Goal: Check status

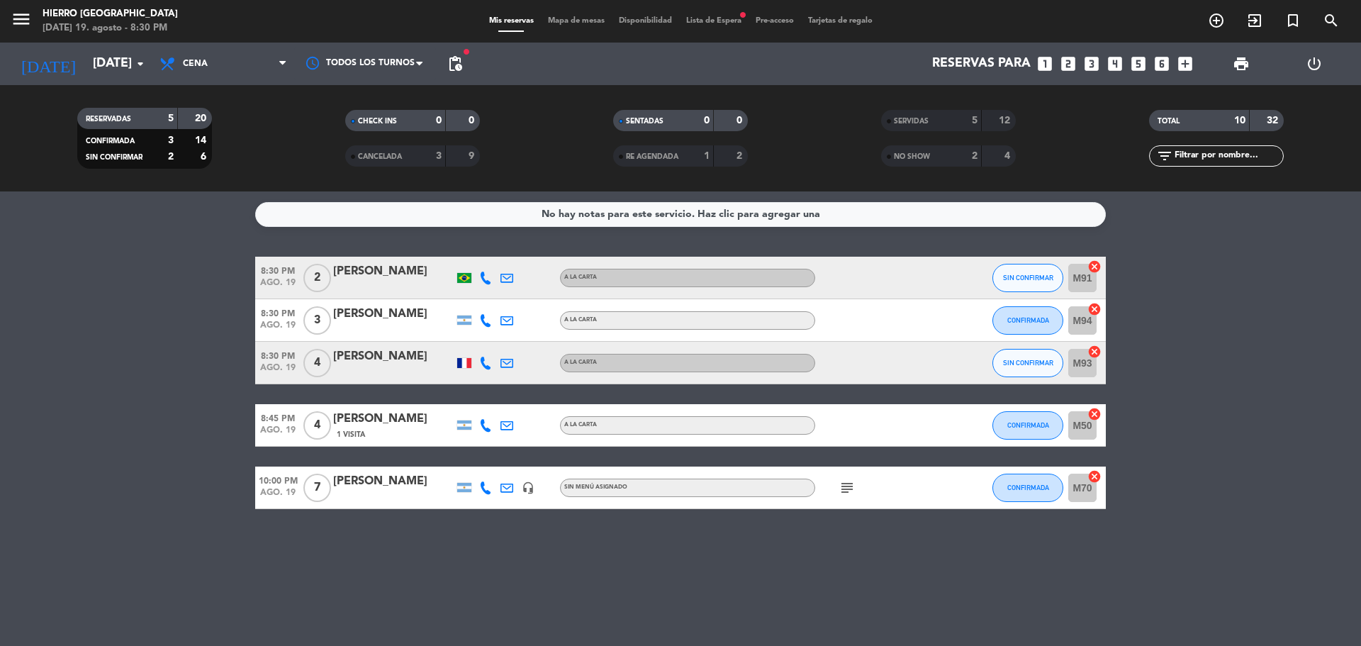
click at [852, 483] on icon "subject" at bounding box center [846, 487] width 17 height 17
click at [380, 157] on span "CANCELADA" at bounding box center [380, 156] width 44 height 7
click at [420, 150] on div "3" at bounding box center [428, 156] width 28 height 16
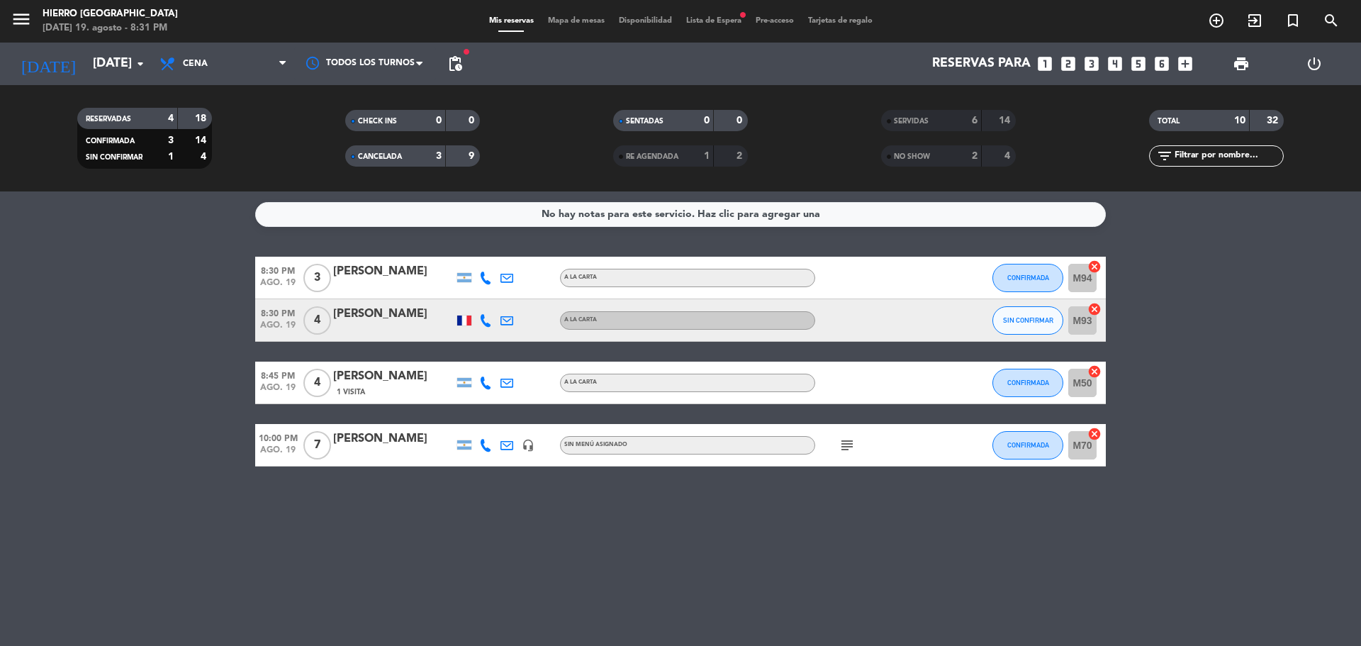
click at [420, 150] on div "3" at bounding box center [428, 156] width 28 height 16
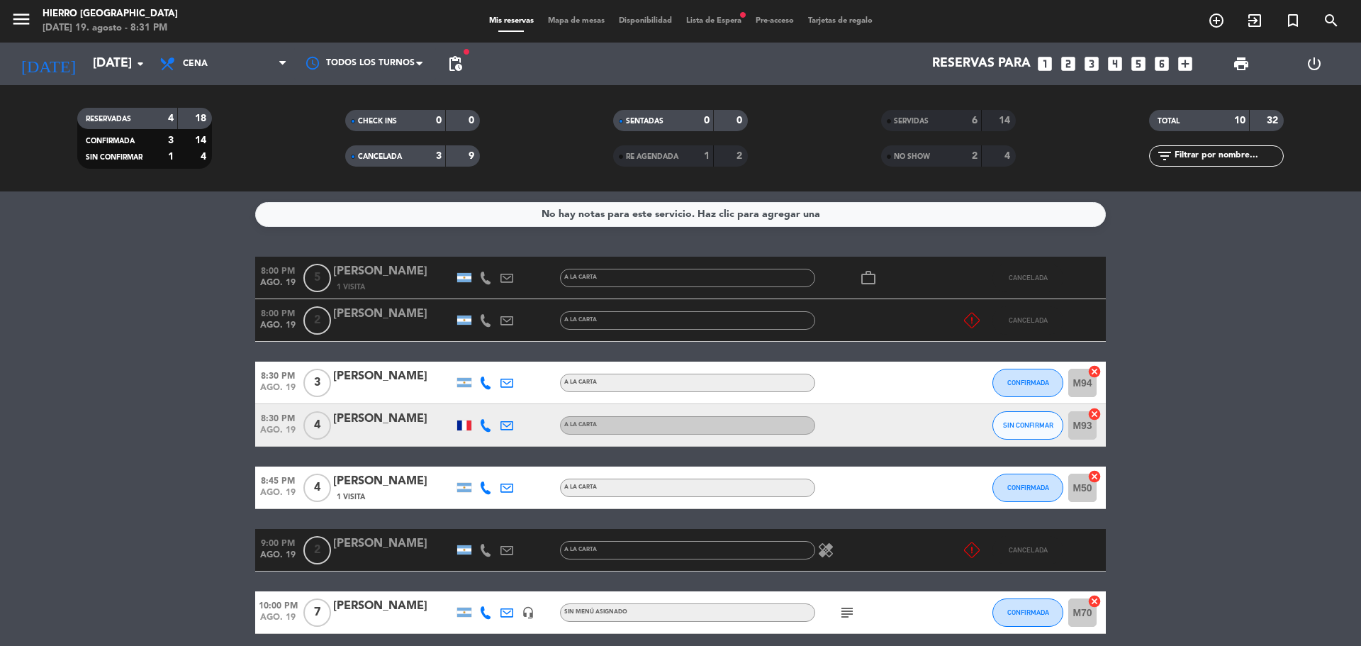
click at [456, 150] on div "9" at bounding box center [462, 156] width 27 height 16
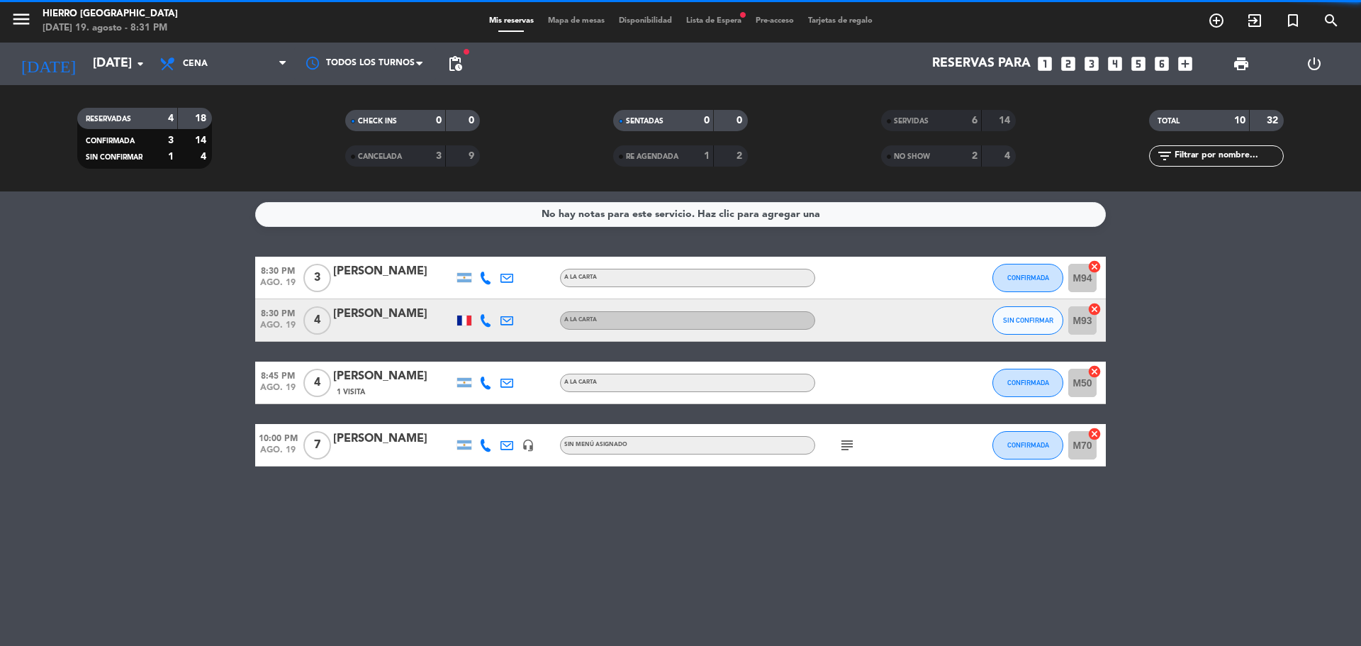
click at [672, 153] on span "RE AGENDADA" at bounding box center [652, 156] width 52 height 7
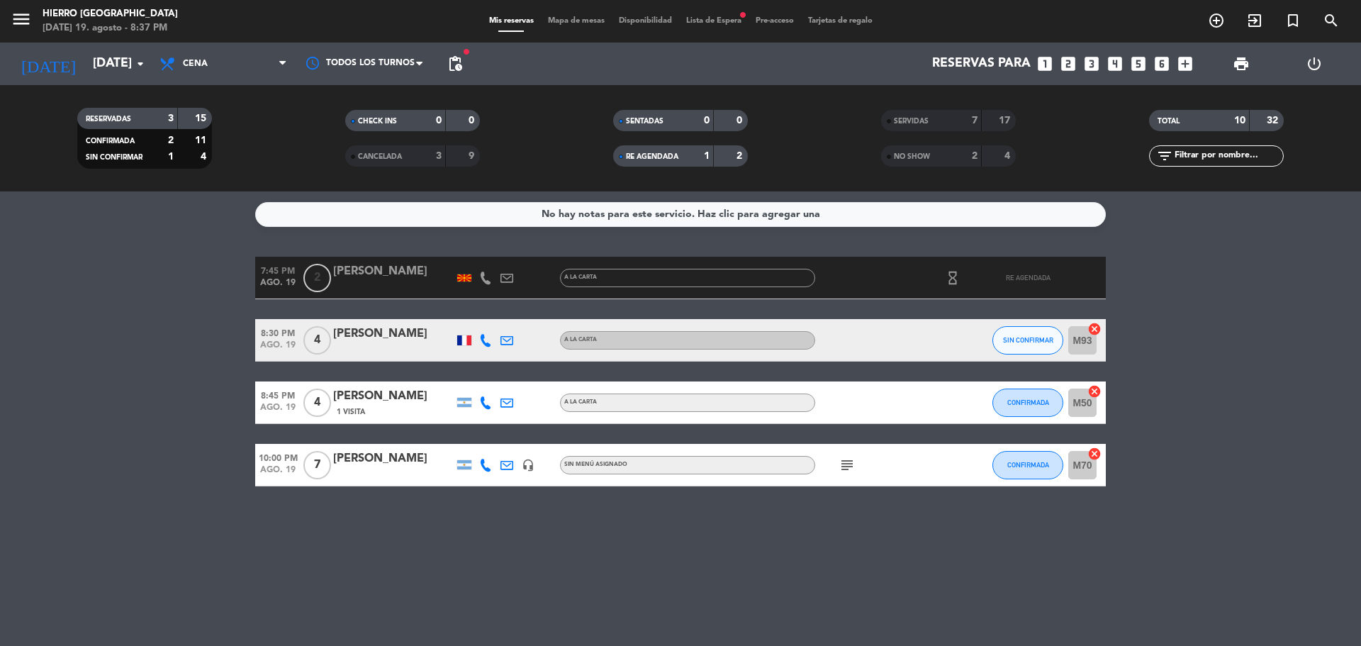
click at [947, 122] on div "SERVIDAS" at bounding box center [916, 121] width 65 height 16
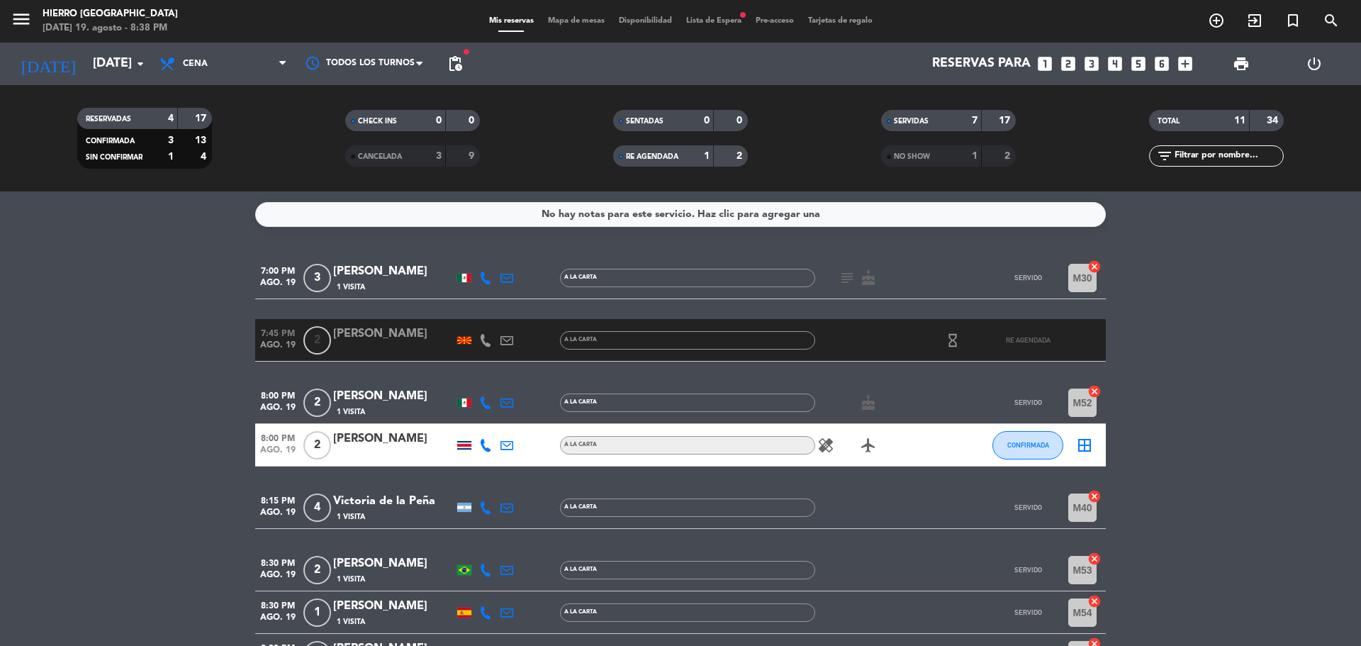
click at [697, 165] on div "RE AGENDADA 1 2" at bounding box center [680, 155] width 135 height 21
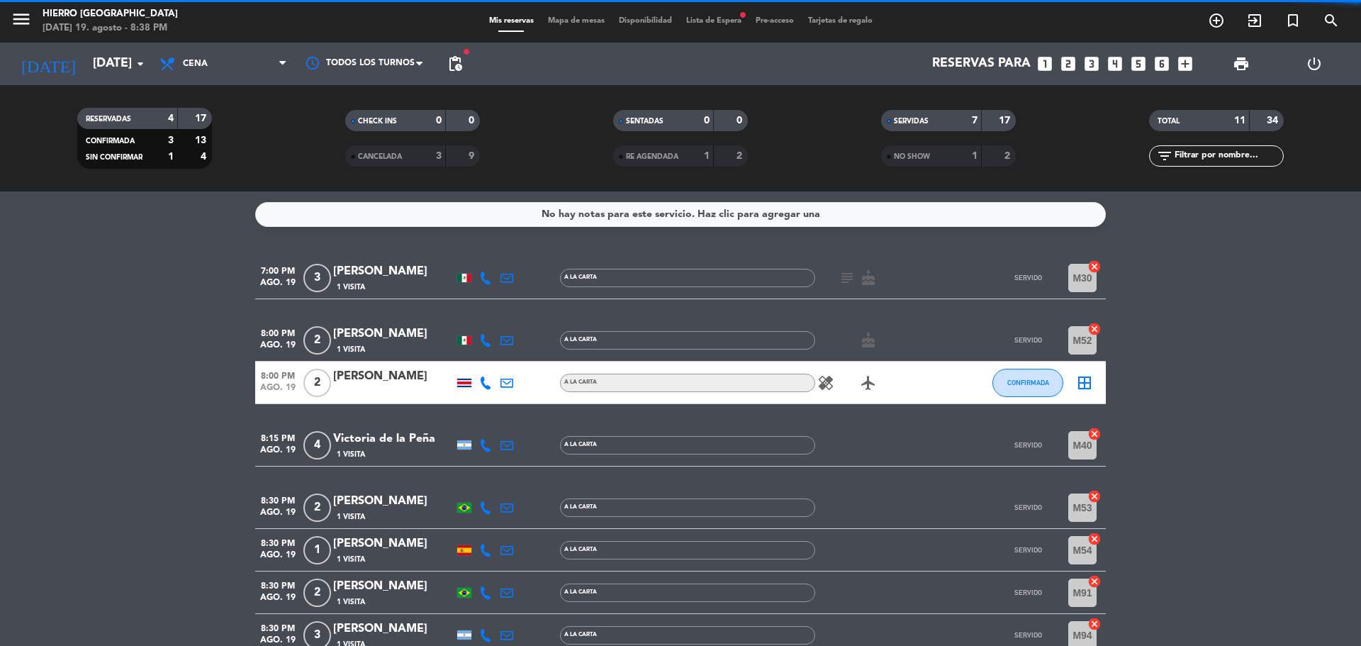
click at [942, 109] on div "SERVIDAS 7 17 NO SHOW 1 2" at bounding box center [948, 138] width 268 height 78
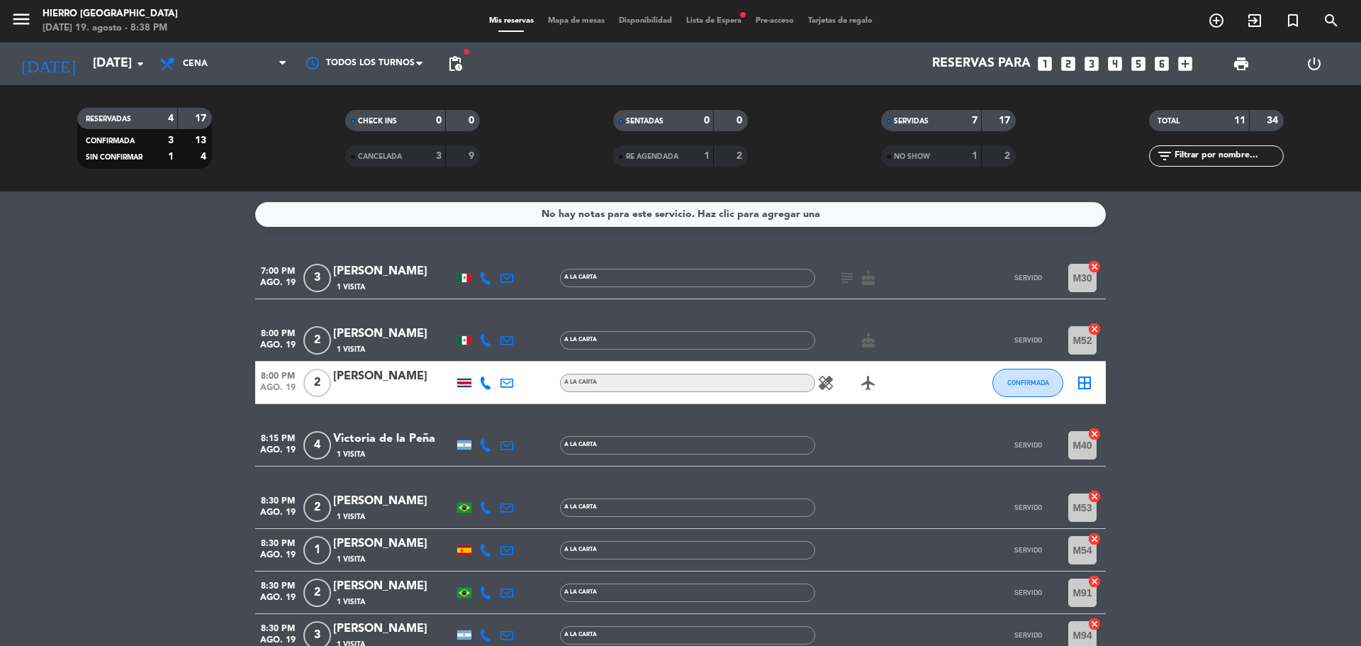
click at [936, 122] on div "SERVIDAS" at bounding box center [916, 121] width 65 height 16
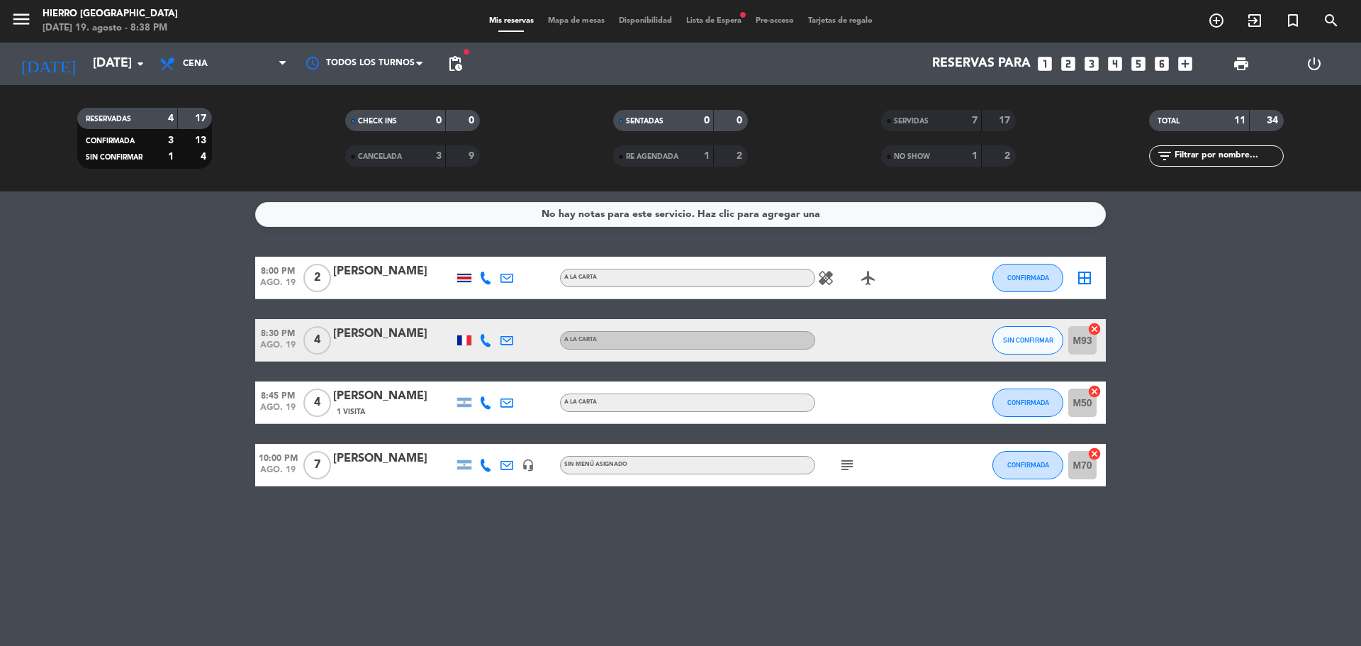
click at [827, 272] on icon "healing" at bounding box center [825, 277] width 17 height 17
click at [787, 546] on div "No hay notas para este servicio. Haz clic para agregar una 8:00 PM [DATE] 2 [PE…" at bounding box center [680, 418] width 1361 height 454
